Goal: Task Accomplishment & Management: Complete application form

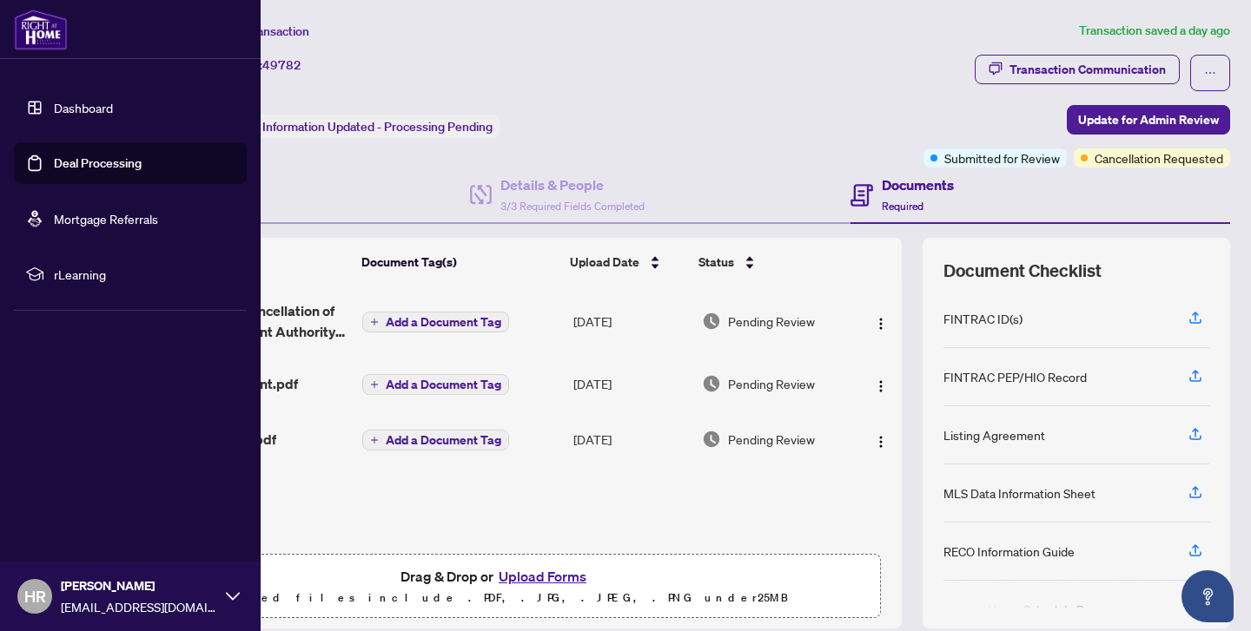
click at [56, 106] on link "Dashboard" at bounding box center [83, 108] width 59 height 16
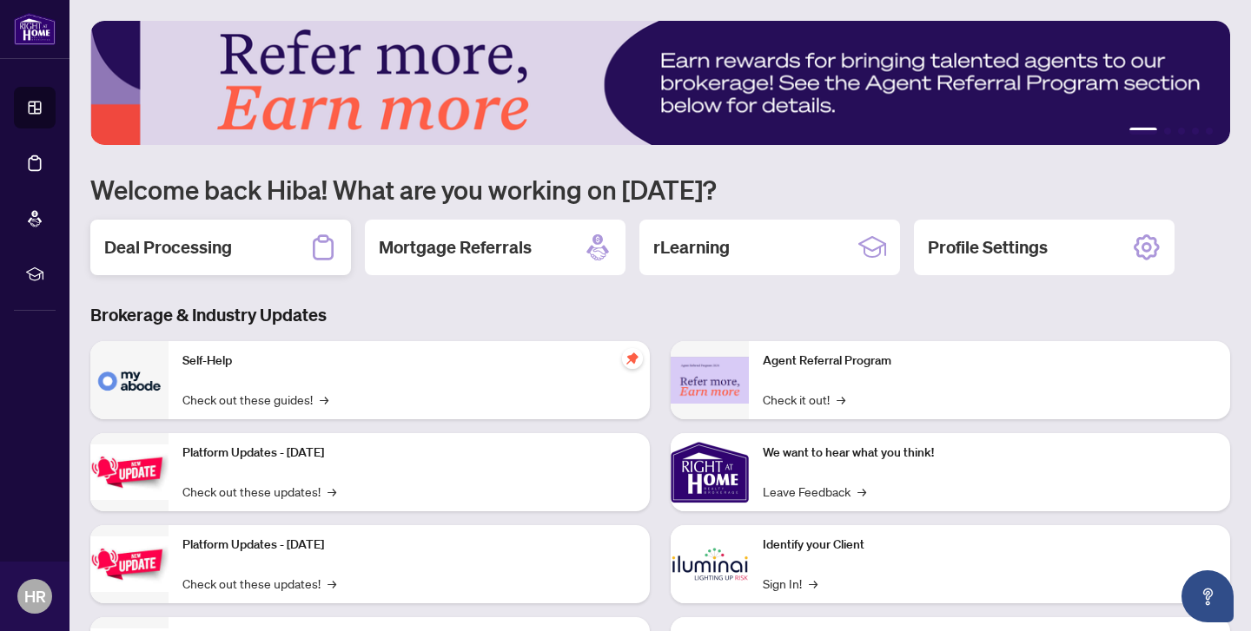
click at [191, 255] on h2 "Deal Processing" at bounding box center [168, 247] width 128 height 24
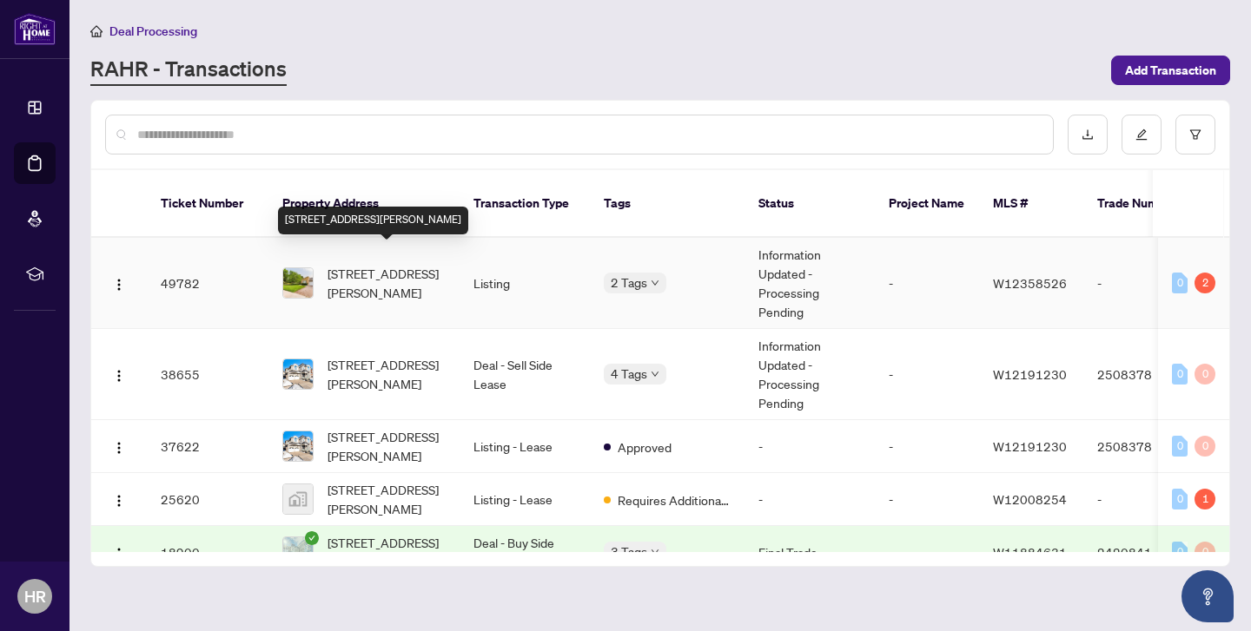
click at [412, 267] on span "[STREET_ADDRESS][PERSON_NAME]" at bounding box center [386, 283] width 118 height 38
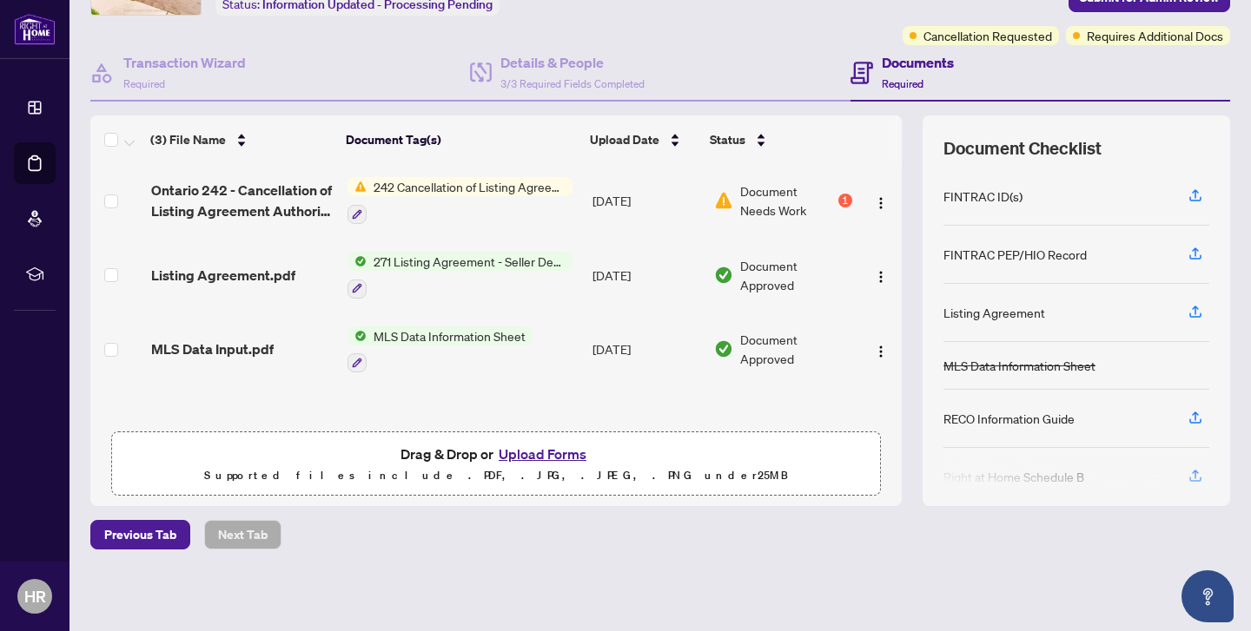
scroll to position [122, 0]
click at [841, 205] on div "1" at bounding box center [845, 202] width 14 height 14
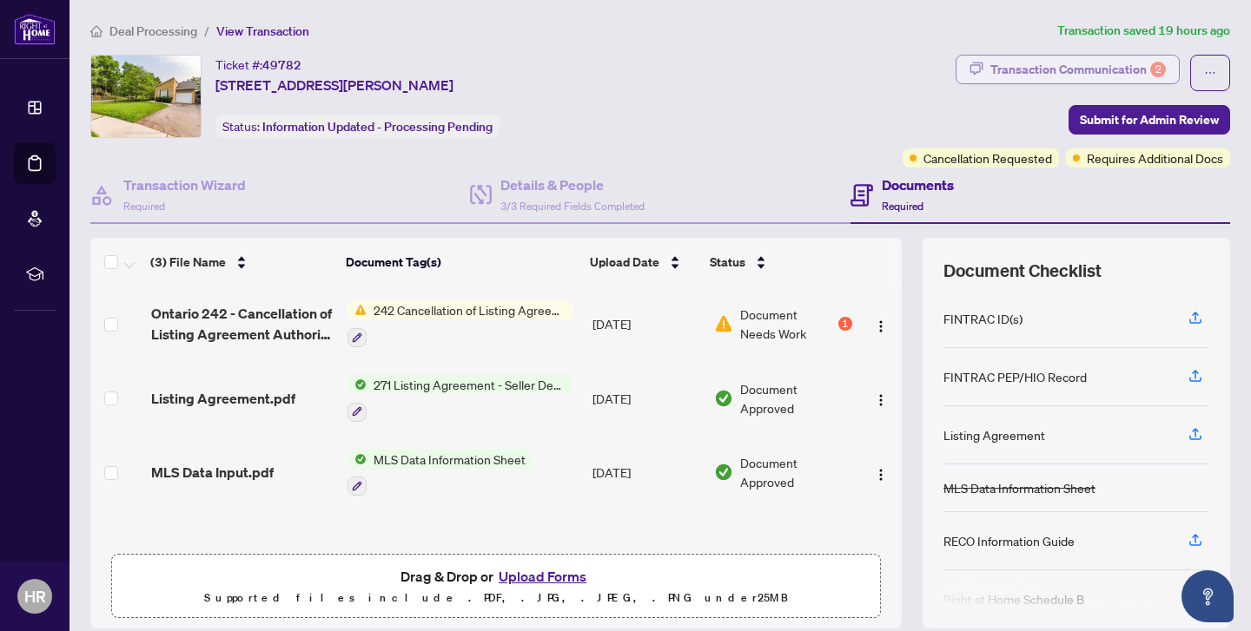
click at [1038, 75] on div "Transaction Communication 2" at bounding box center [1077, 70] width 175 height 28
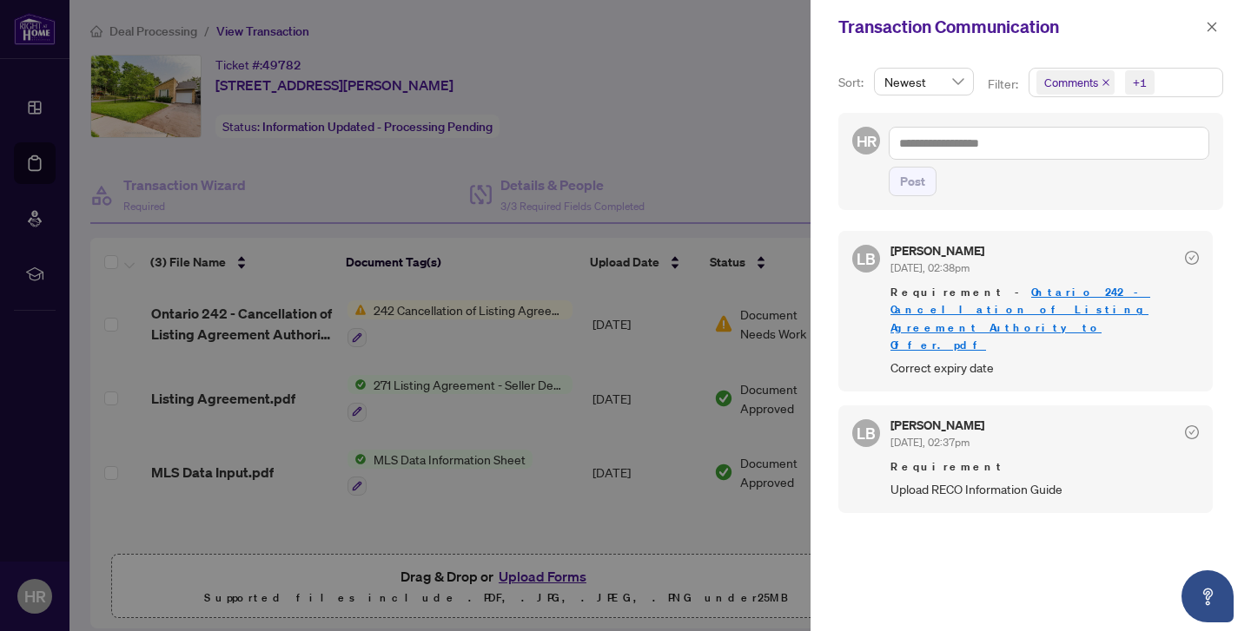
click at [509, 540] on div at bounding box center [625, 315] width 1251 height 631
click at [572, 520] on div at bounding box center [625, 315] width 1251 height 631
click at [1222, 24] on button "button" at bounding box center [1211, 27] width 23 height 21
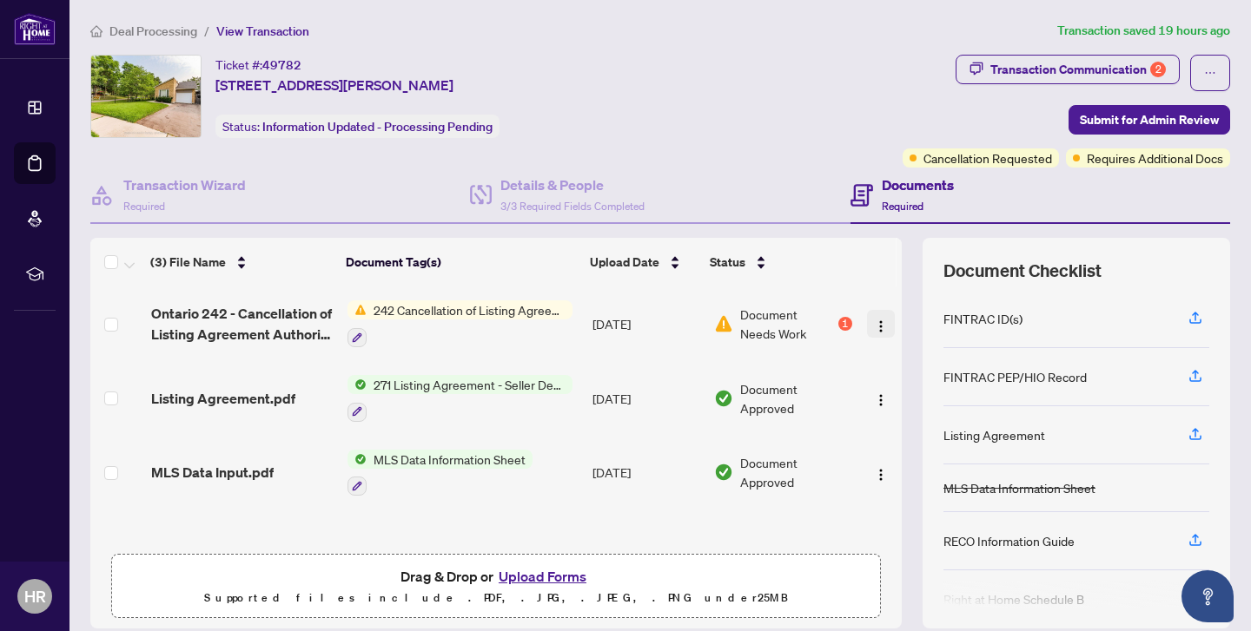
click at [875, 328] on img "button" at bounding box center [881, 327] width 14 height 14
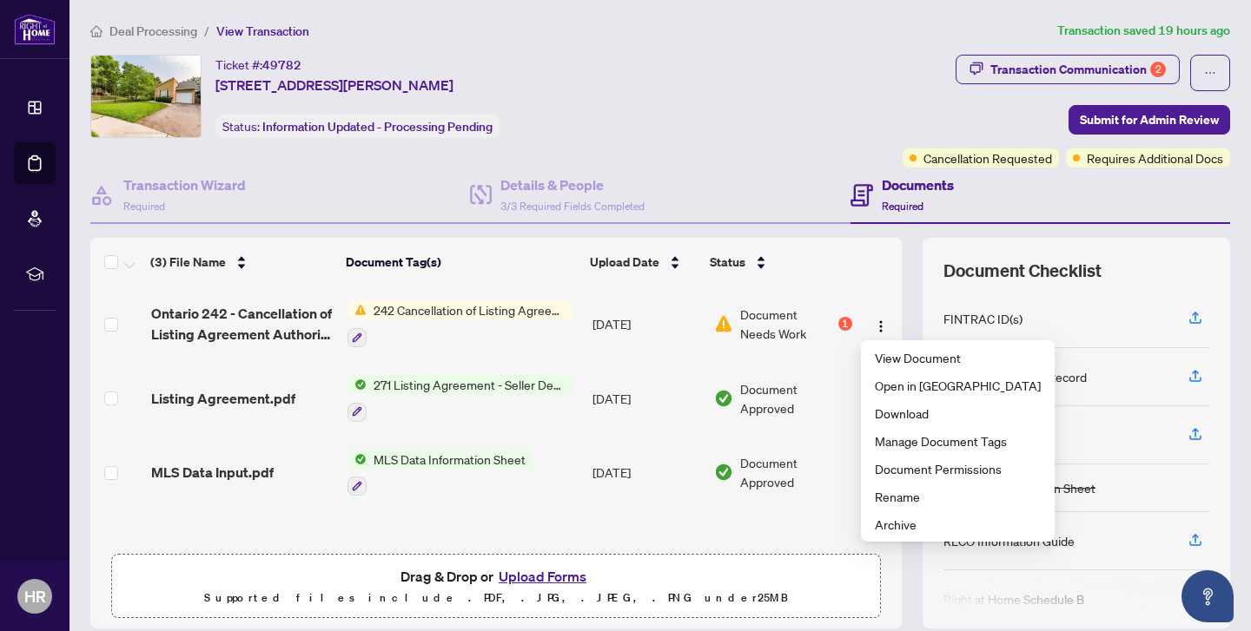
click at [703, 529] on div "(3) File Name Document Tag(s) Upload Date Status Ontario 242 - Cancellation of …" at bounding box center [495, 433] width 811 height 391
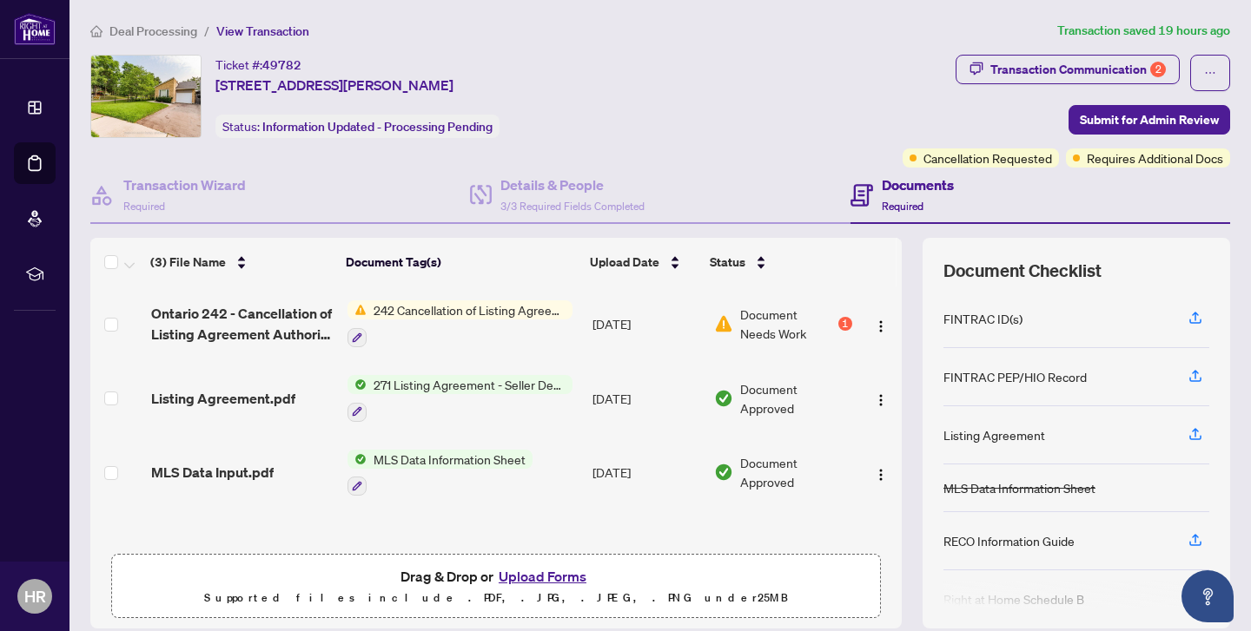
click at [543, 575] on button "Upload Forms" at bounding box center [542, 576] width 98 height 23
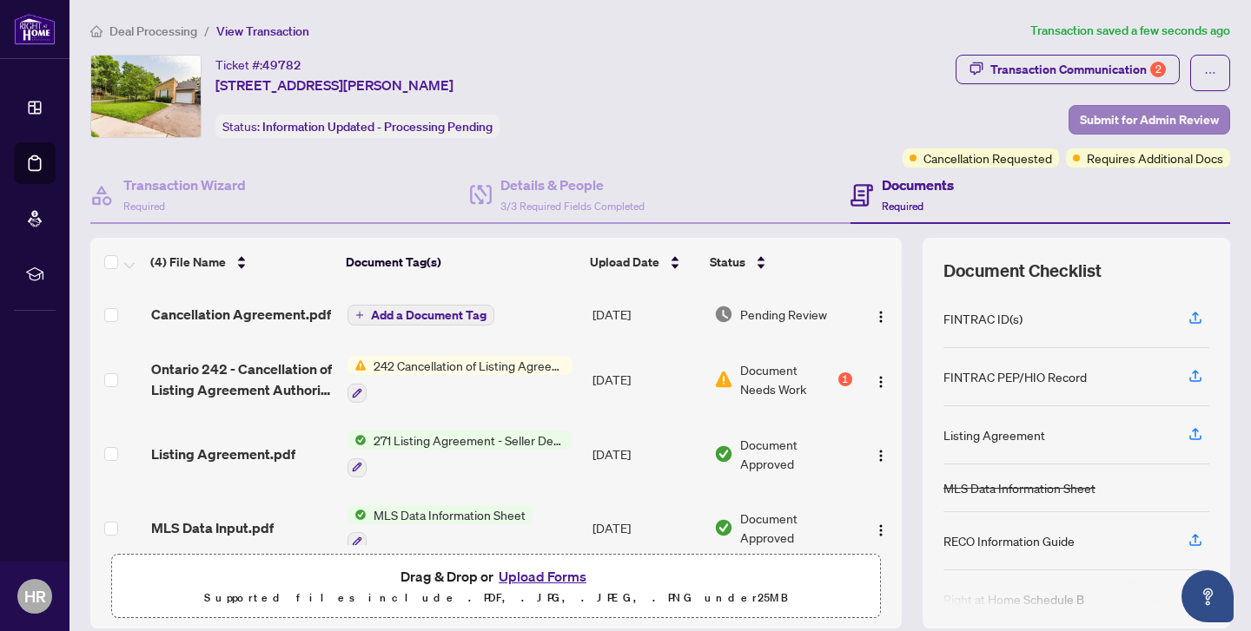
click at [1080, 122] on span "Submit for Admin Review" at bounding box center [1149, 120] width 139 height 28
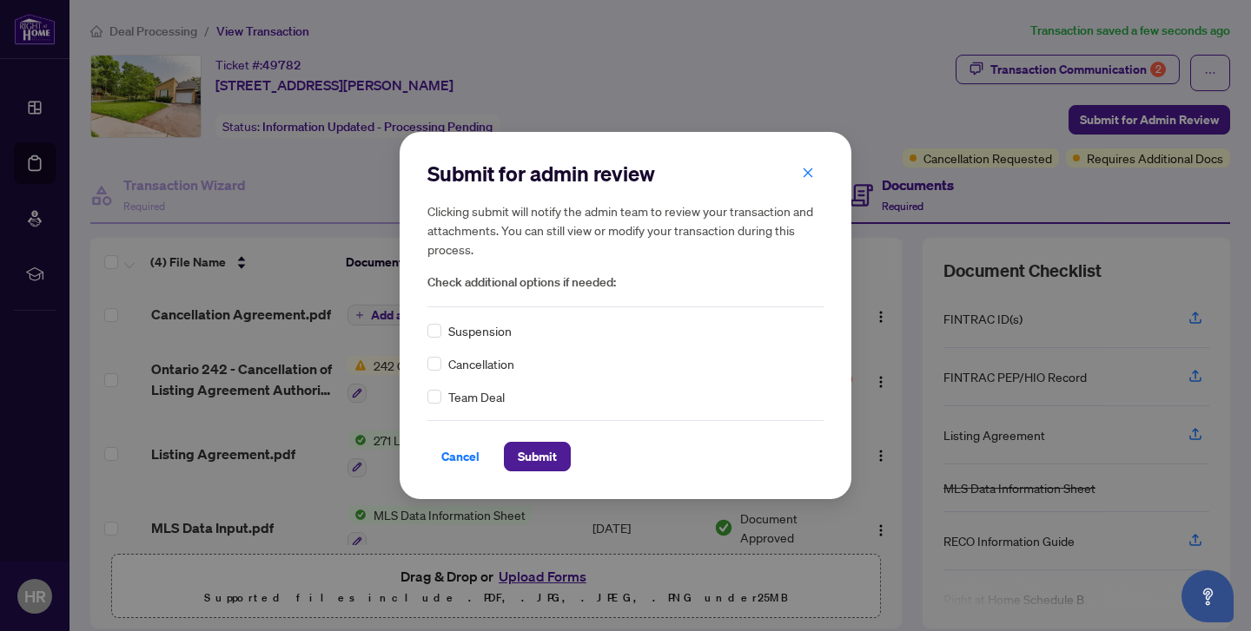
click at [493, 370] on span "Cancellation" at bounding box center [481, 363] width 66 height 19
click at [554, 462] on span "Submit" at bounding box center [537, 457] width 39 height 28
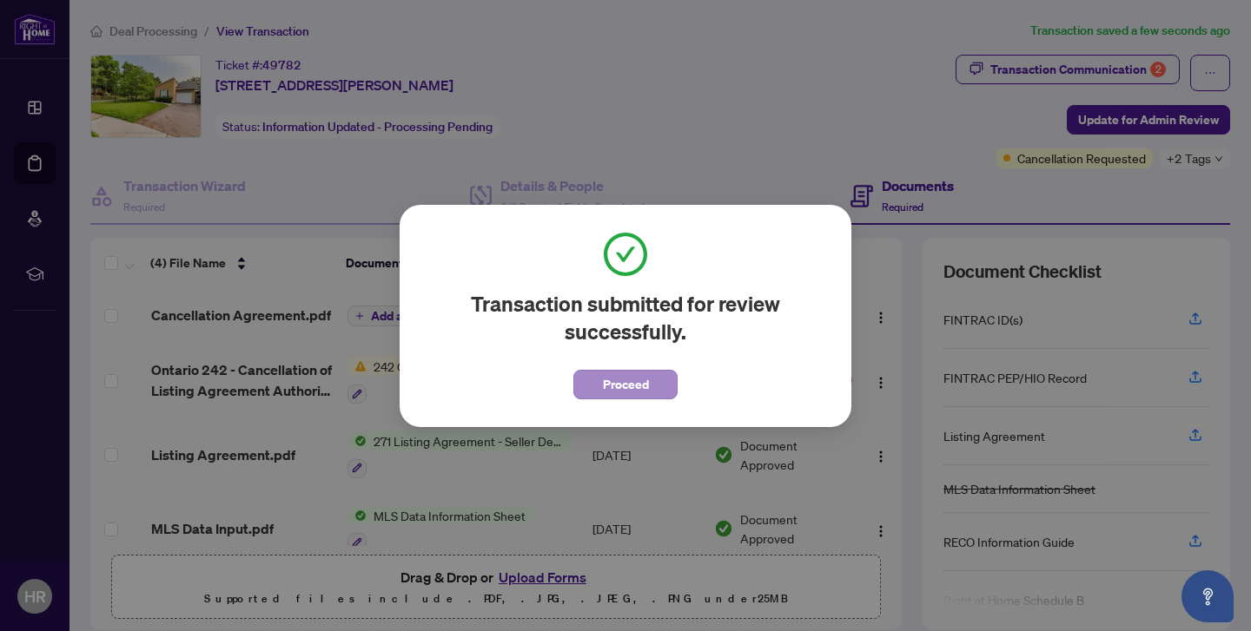
click at [650, 380] on button "Proceed" at bounding box center [625, 385] width 104 height 30
